Goal: Information Seeking & Learning: Learn about a topic

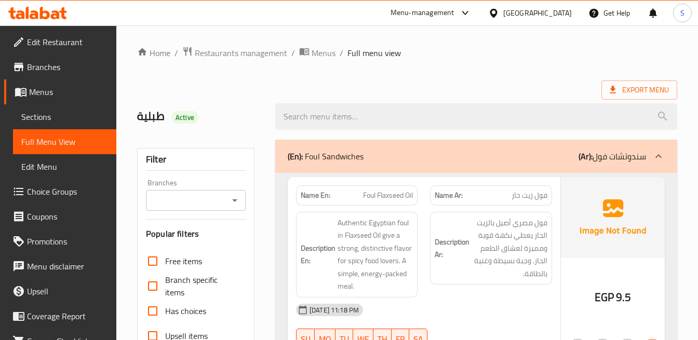
scroll to position [115, 0]
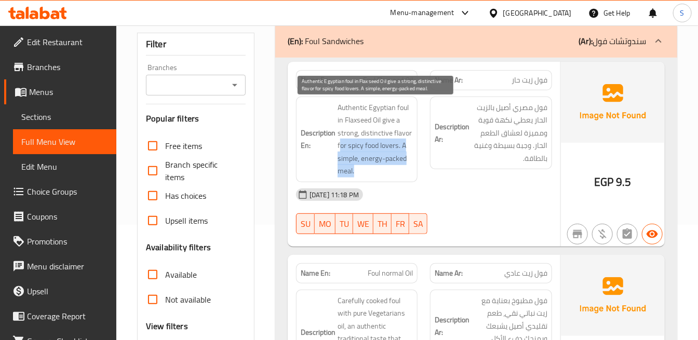
drag, startPoint x: 349, startPoint y: 148, endPoint x: 369, endPoint y: 168, distance: 29.0
click at [369, 168] on span "Authentic Egyptian foul in Flaxseed Oil give a strong, distinctive flavor for s…" at bounding box center [375, 139] width 75 height 76
copy span "or spicy food lovers. A simple, energy-packed meal."
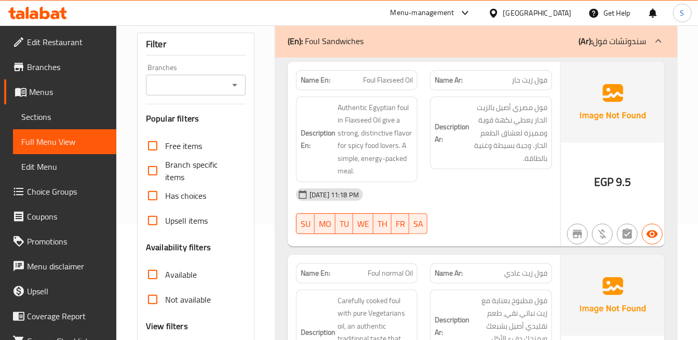
click at [399, 183] on div "[DATE] 11:18 PM" at bounding box center [424, 194] width 269 height 25
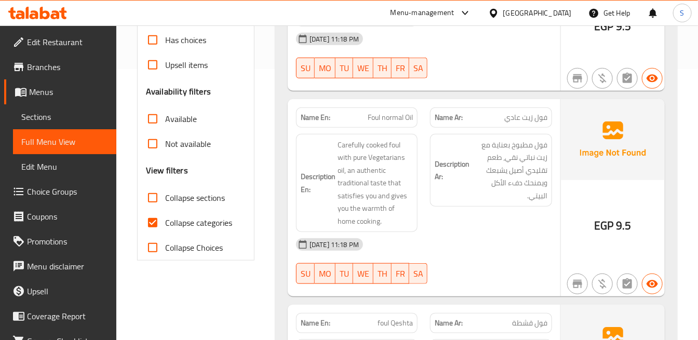
scroll to position [288, 0]
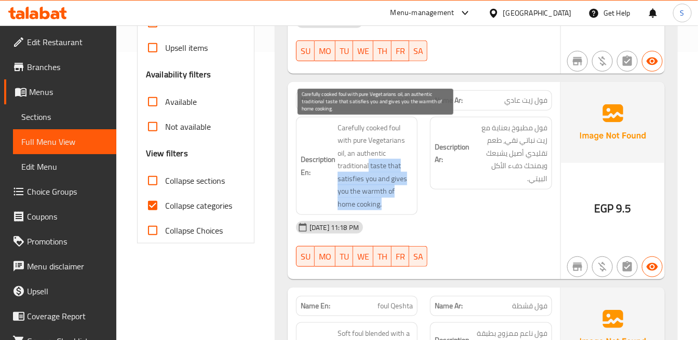
drag, startPoint x: 367, startPoint y: 210, endPoint x: 368, endPoint y: 168, distance: 42.1
click at [368, 168] on div "Description En: Carefully cooked foul with pure Vegetarians oil, an authentic t…" at bounding box center [357, 166] width 122 height 99
copy span "taste that satisfies you and gives you the warmth of home cooking."
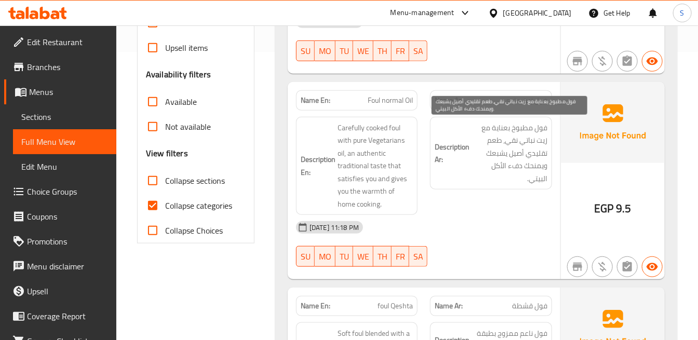
click at [527, 182] on span "فول مطبوخ بعناية مع زيت نباتي نقي، طعم تقليدي أصيل يشبعك ويمنحك دفء الأكل البيت…" at bounding box center [509, 154] width 75 height 64
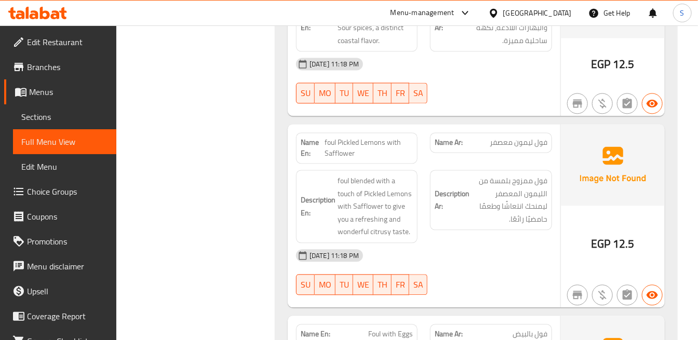
scroll to position [808, 0]
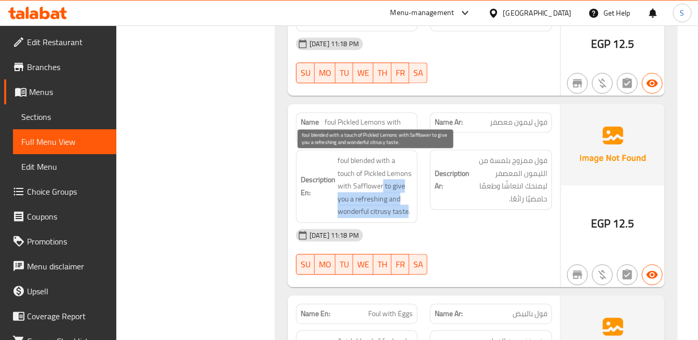
drag, startPoint x: 382, startPoint y: 189, endPoint x: 408, endPoint y: 218, distance: 38.7
click at [408, 218] on span "foul blended with a touch of Pickled Lemons with Safflower to give you a refres…" at bounding box center [375, 186] width 75 height 64
copy span "to give you a refreshing and wonderful citrusy taste"
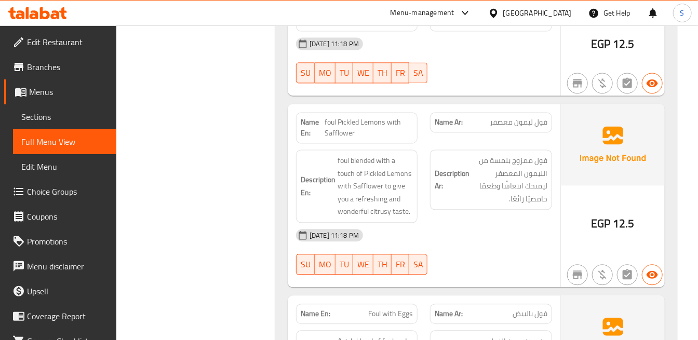
click at [564, 191] on div "EGP 12.5" at bounding box center [613, 195] width 104 height 183
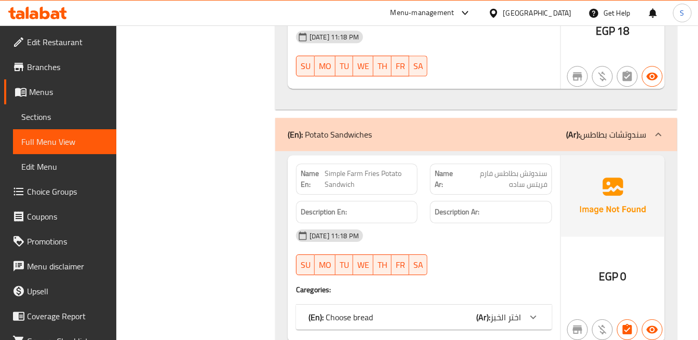
scroll to position [1212, 0]
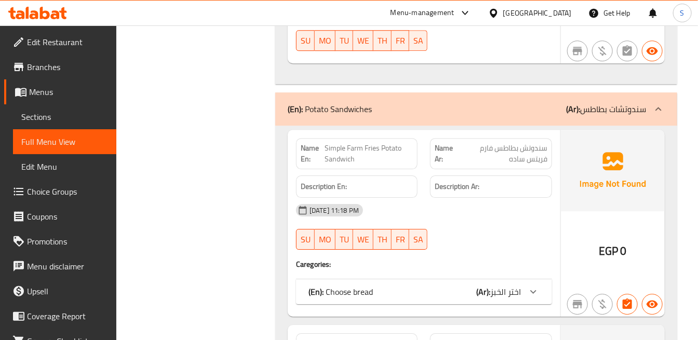
click at [484, 173] on div "Description Ar:" at bounding box center [491, 186] width 135 height 35
click at [486, 299] on b "(Ar):" at bounding box center [483, 292] width 14 height 16
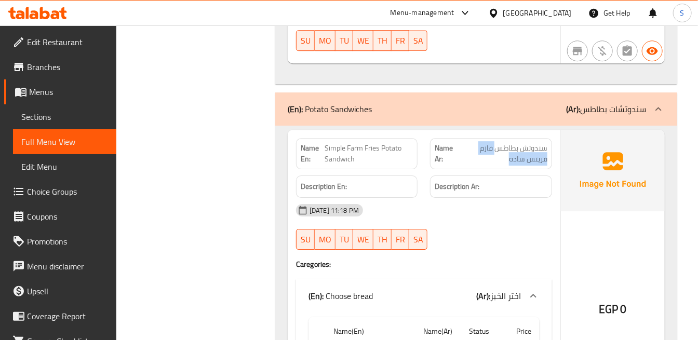
drag, startPoint x: 495, startPoint y: 151, endPoint x: 496, endPoint y: 162, distance: 11.5
click at [496, 162] on span "سندوتش بطاطس فارم فریتس ساده" at bounding box center [502, 154] width 89 height 22
copy span "فارم فریتس ساده"
click at [559, 193] on div "Name En: Simple Farm Fries Potato Sandwich Name Ar: سندوتش بطاطس فارم فریتس ساد…" at bounding box center [424, 281] width 273 height 303
click at [435, 201] on div "[DATE] 11:18 PM" at bounding box center [424, 210] width 269 height 25
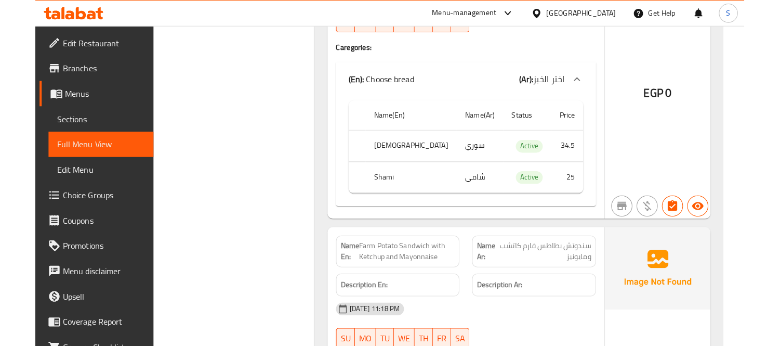
scroll to position [1501, 0]
